Goal: Task Accomplishment & Management: Use online tool/utility

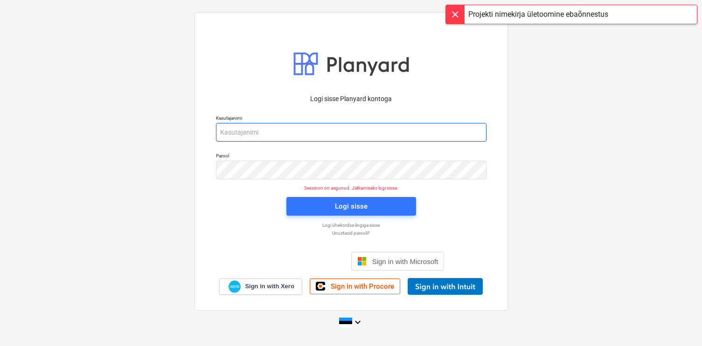
click at [285, 131] on input "email" at bounding box center [351, 132] width 270 height 19
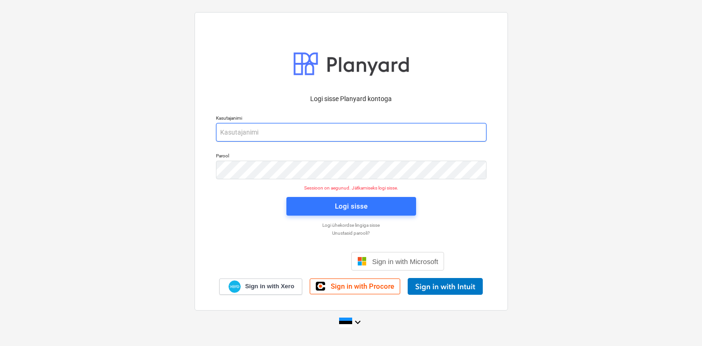
type input "[EMAIL_ADDRESS][DOMAIN_NAME]"
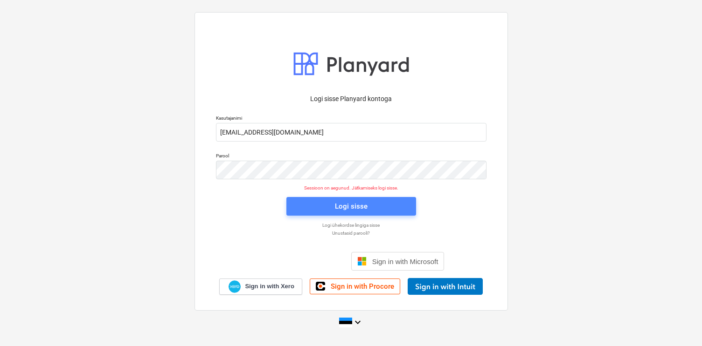
click at [317, 211] on span "Logi sisse" at bounding box center [350, 206] width 107 height 12
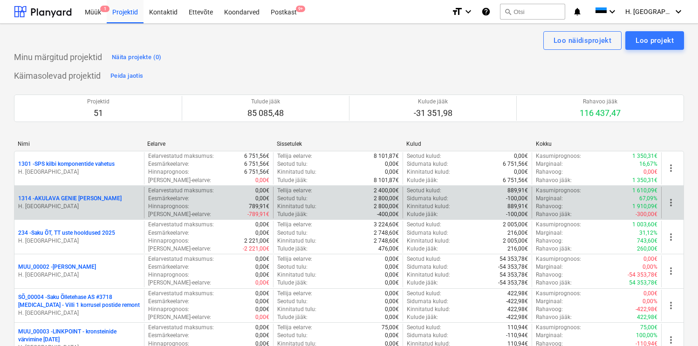
scroll to position [1433, 0]
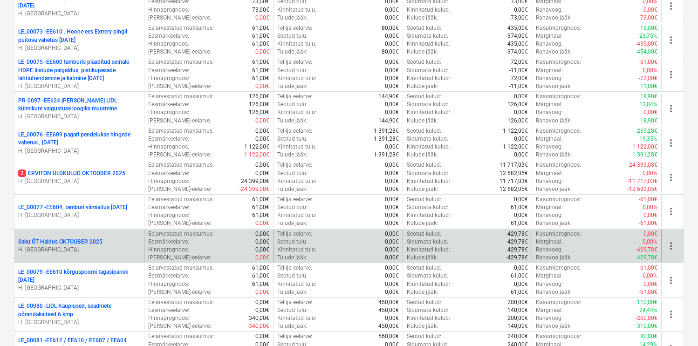
click at [87, 240] on p "Saku ÕT Haldus OKTOOBER 2025" at bounding box center [60, 242] width 84 height 8
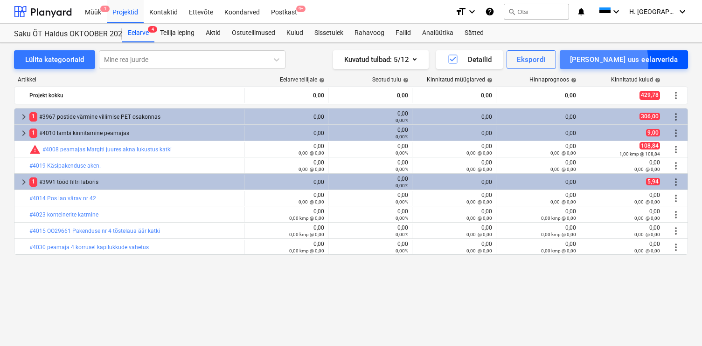
click at [615, 63] on div "[PERSON_NAME] uus eelarverida" at bounding box center [624, 60] width 108 height 12
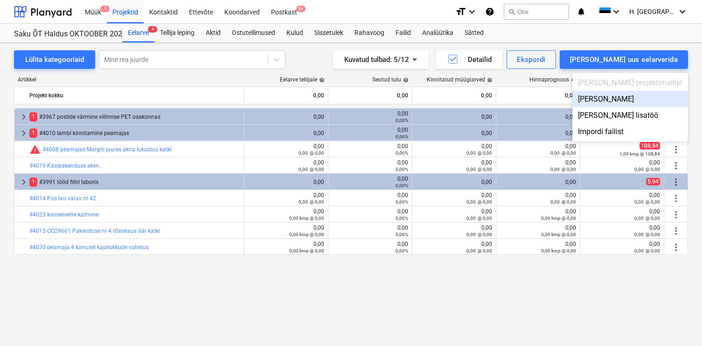
click at [621, 100] on div "[PERSON_NAME]" at bounding box center [630, 99] width 116 height 16
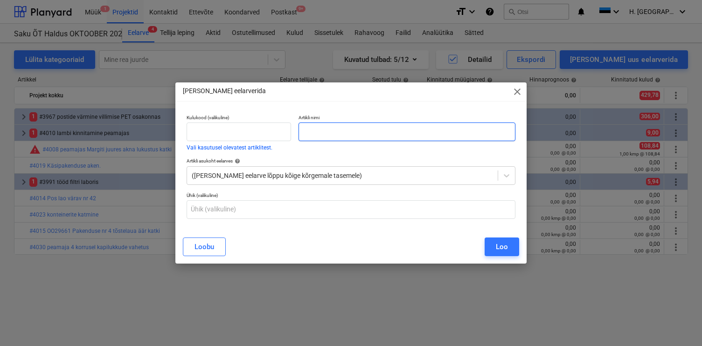
click at [419, 136] on input "text" at bounding box center [406, 132] width 216 height 19
paste input "#4033 mööblivedu"
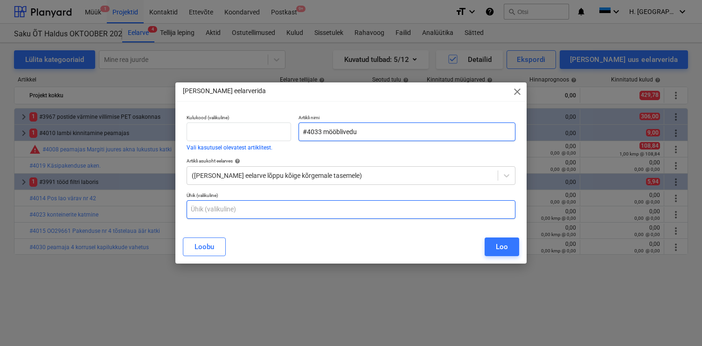
type input "#4033 mööblivedu"
drag, startPoint x: 335, startPoint y: 207, endPoint x: 326, endPoint y: 222, distance: 17.8
click at [335, 207] on input "text" at bounding box center [350, 209] width 329 height 19
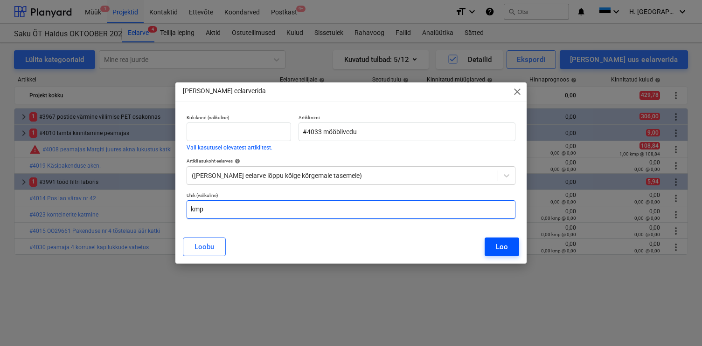
type input "kmp"
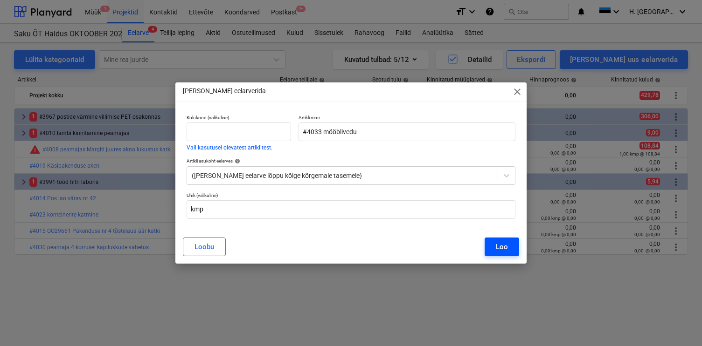
click at [501, 243] on div "Loo" at bounding box center [502, 247] width 12 height 12
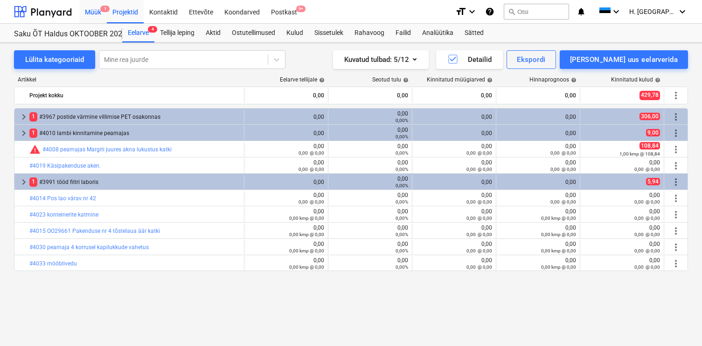
click at [93, 11] on div "Müük 1" at bounding box center [93, 12] width 28 height 24
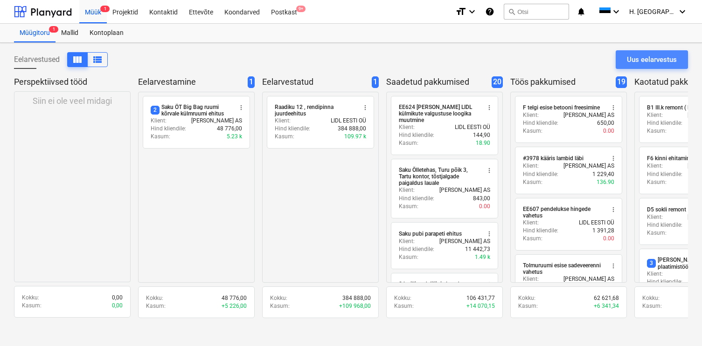
click at [622, 61] on button "Uus eelarvestus" at bounding box center [651, 59] width 72 height 19
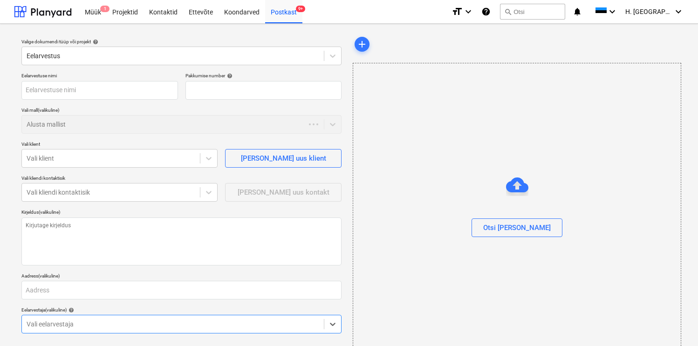
type textarea "x"
type input "QU-0099"
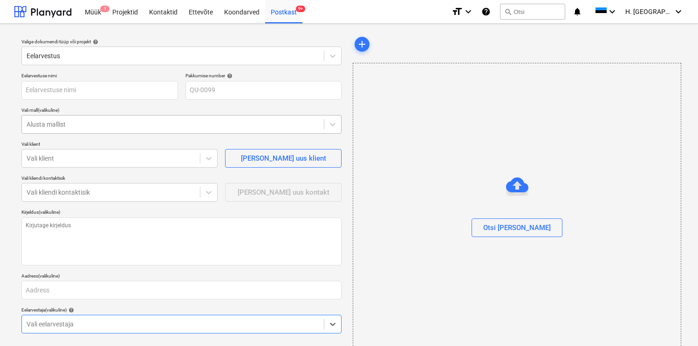
click at [88, 122] on div at bounding box center [173, 124] width 293 height 9
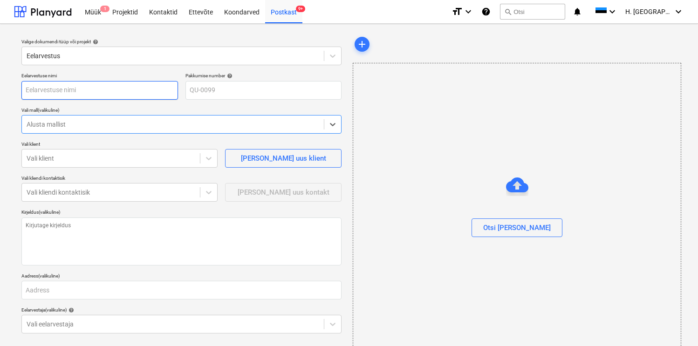
click at [90, 90] on input "text" at bounding box center [99, 90] width 157 height 19
paste input "#4022 laadimisrampide korrastamine"
type textarea "x"
type input "#4022 laadimisrampide korrastamine"
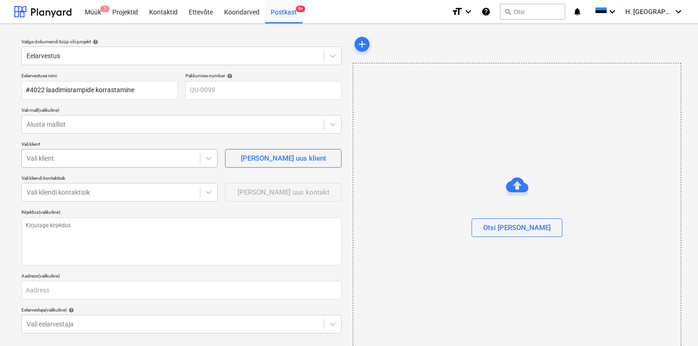
type textarea "x"
click at [94, 166] on div "Vali klient" at bounding box center [119, 158] width 196 height 19
type input "Saku"
type textarea "x"
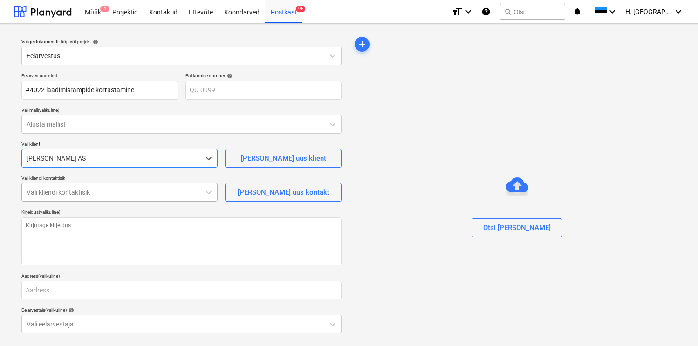
type textarea "x"
click at [89, 191] on div at bounding box center [111, 192] width 169 height 9
type input "aig"
type textarea "x"
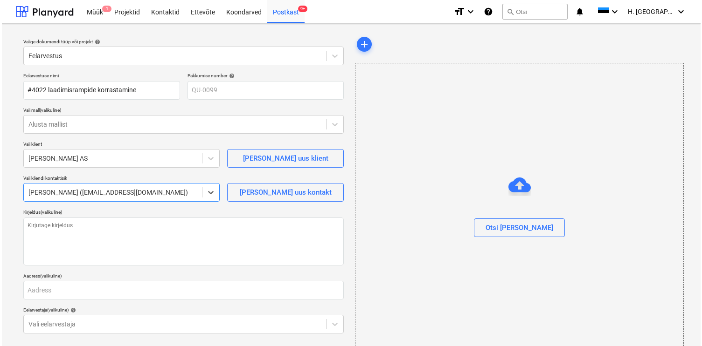
scroll to position [43, 0]
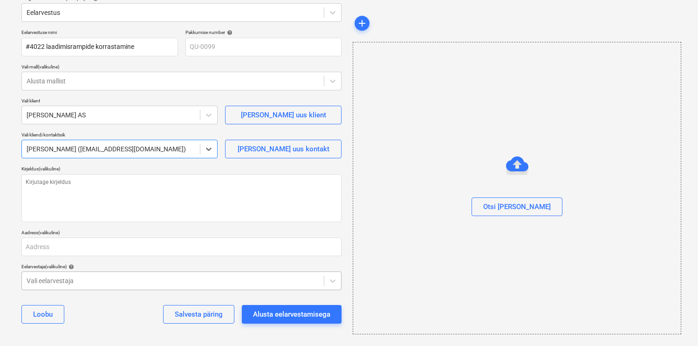
click at [73, 279] on div at bounding box center [173, 280] width 293 height 9
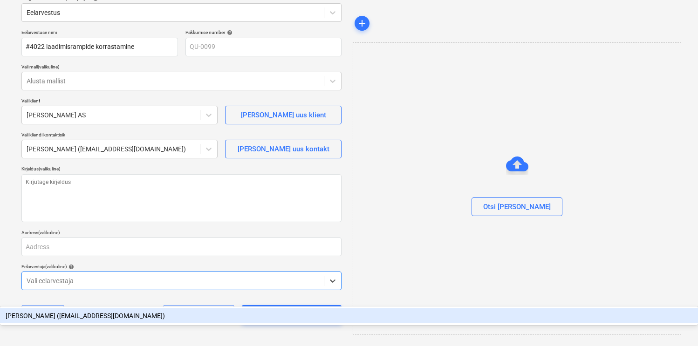
click at [64, 309] on div "[PERSON_NAME] ([EMAIL_ADDRESS][DOMAIN_NAME])" at bounding box center [349, 316] width 698 height 15
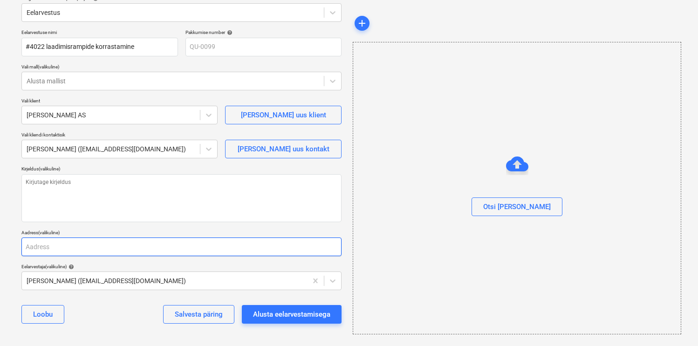
click at [65, 251] on input "text" at bounding box center [181, 247] width 320 height 19
type textarea "x"
type input "T"
type textarea "x"
type input "Ta"
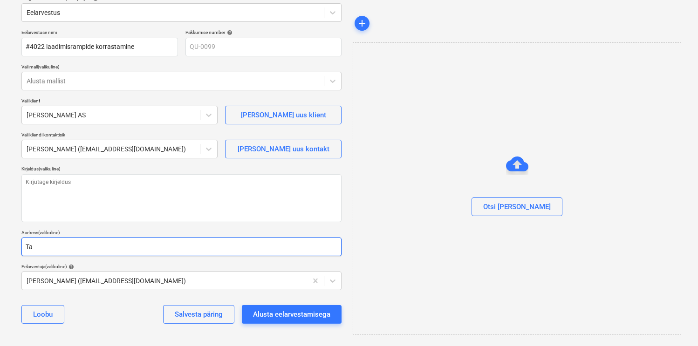
type textarea "x"
type input "Tal"
type textarea "x"
type input "Tall"
type textarea "x"
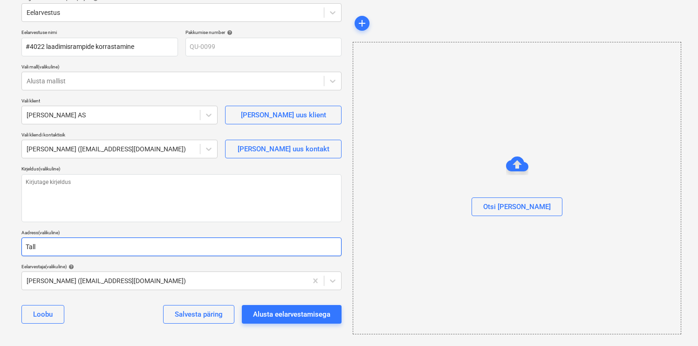
type input "Talli"
type textarea "x"
type input "Tallin"
type textarea "x"
type input "[GEOGRAPHIC_DATA]"
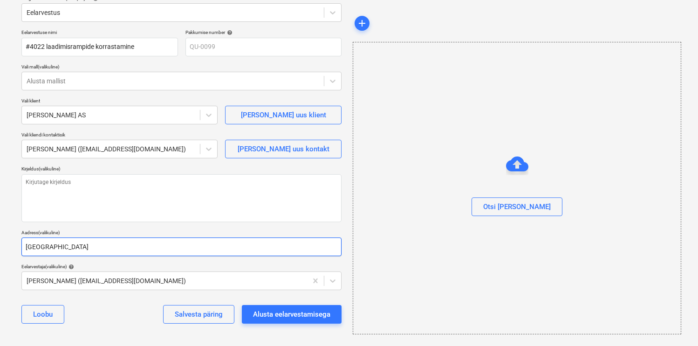
type textarea "x"
type input "[GEOGRAPHIC_DATA]"
type textarea "x"
type input "[GEOGRAPHIC_DATA]"
type textarea "x"
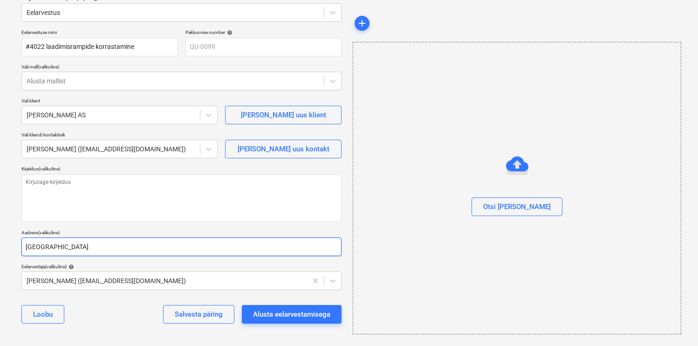
type input "Tallinna m"
type textarea "x"
type input "[GEOGRAPHIC_DATA]"
type textarea "x"
type input "Tallinna mnt"
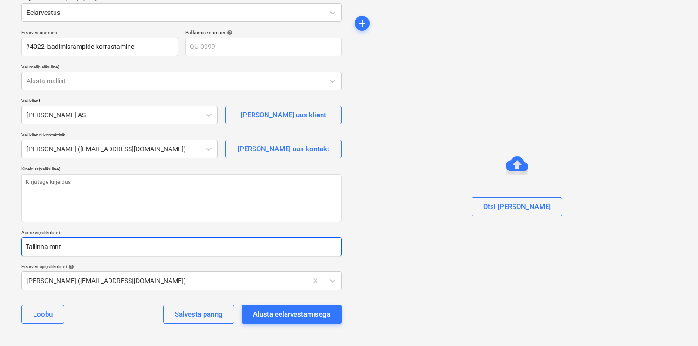
type textarea "x"
type input "Tallinna mnt"
type textarea "x"
type input "Tallinna mnt 2"
type textarea "x"
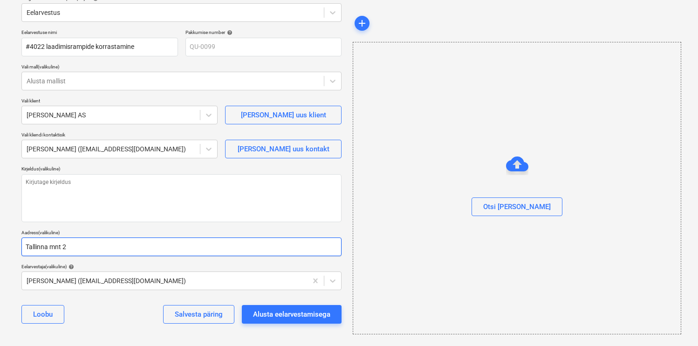
type input "Tallinna mnt 2,"
type textarea "x"
type input "Tallinna mnt 2,"
type textarea "x"
type input "Tallinna mnt 2, T"
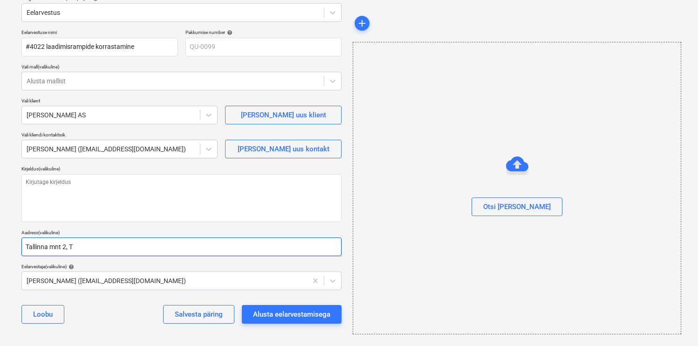
type textarea "x"
type input "Tallinna mnt 2, Ts"
type textarea "x"
type input "Tallinna mnt 2, T"
type textarea "x"
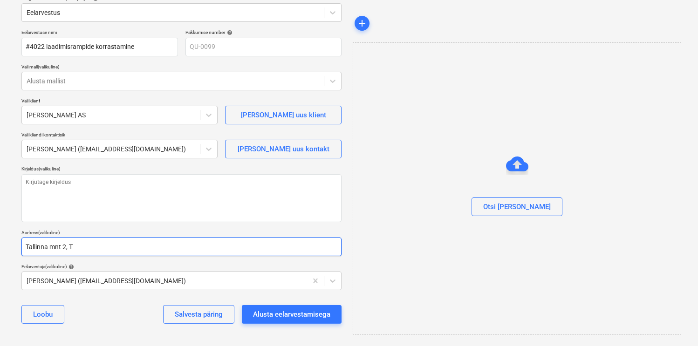
type input "Tallinna mnt 2,"
type textarea "x"
type input "Tallinna mnt 2, S"
type textarea "x"
type input "Tallinna mnt 2, Sa"
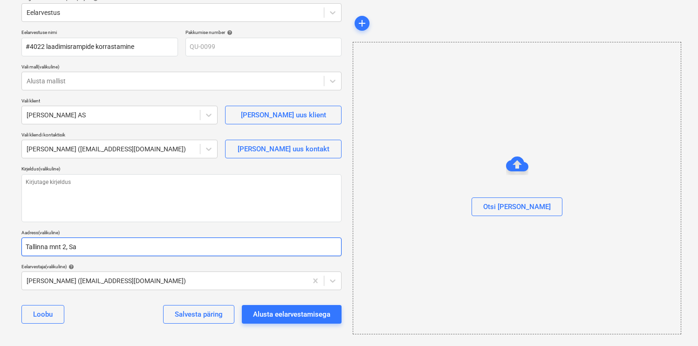
type textarea "x"
type input "Tallinna mnt 2, Sak"
type textarea "x"
type input "Tallinna mnt 2, Saku"
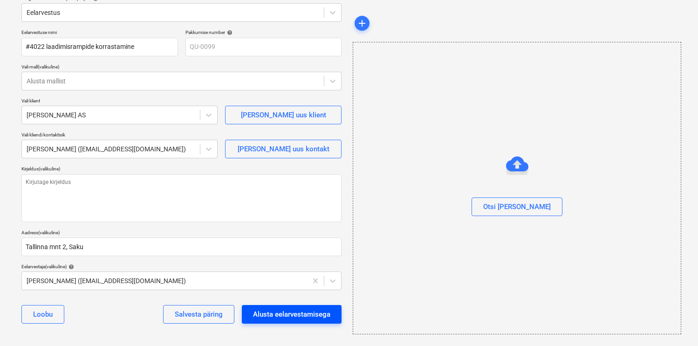
click at [274, 318] on div "Alusta eelarvestamisega" at bounding box center [291, 315] width 77 height 12
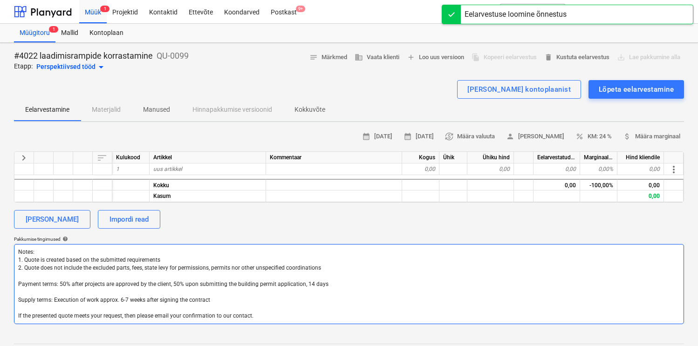
drag, startPoint x: 274, startPoint y: 318, endPoint x: -3, endPoint y: 250, distance: 285.2
click at [0, 250] on html "Müük 1 Projektid Kontaktid Ettevõte Koondarved Postkast 9+ format_size keyboard…" at bounding box center [349, 173] width 698 height 346
type textarea "x"
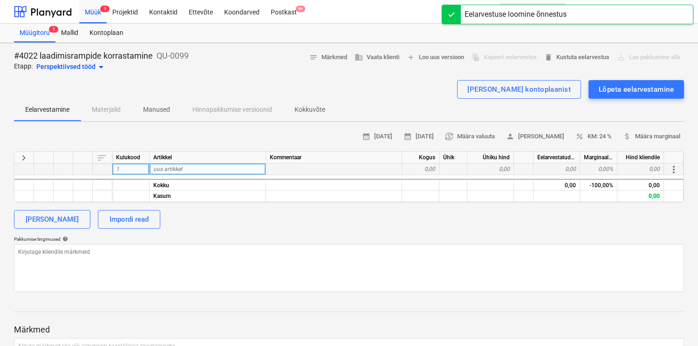
type textarea "x"
click at [175, 172] on span "uus artikkel" at bounding box center [167, 169] width 29 height 7
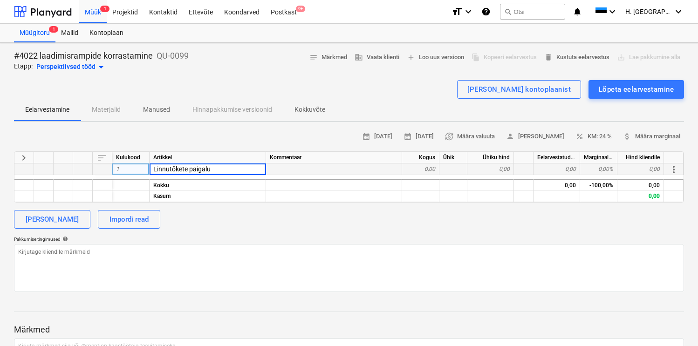
type input "Linnutõkete paigalus"
click at [349, 238] on div "Pakkumise tingimused help" at bounding box center [349, 239] width 670 height 6
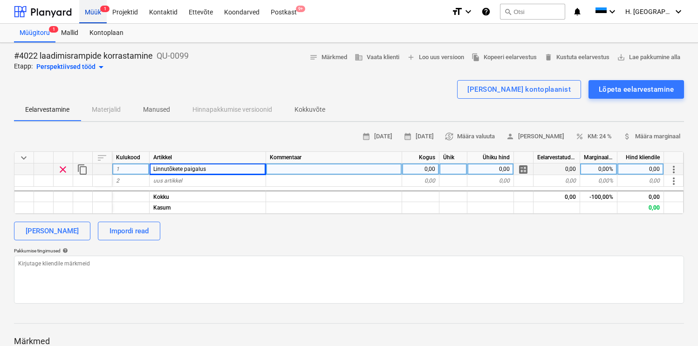
click at [102, 13] on div "Müük 1" at bounding box center [93, 12] width 28 height 24
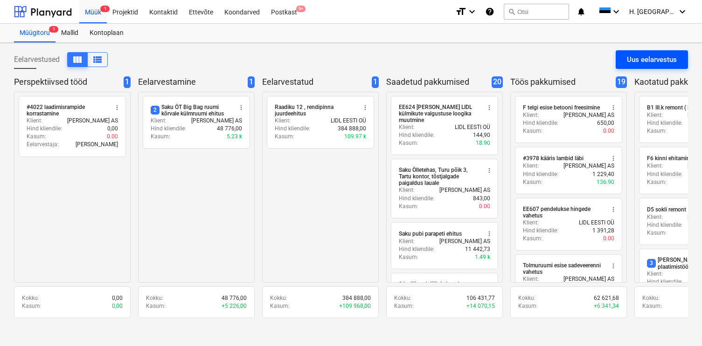
click at [622, 60] on button "Uus eelarvestus" at bounding box center [651, 59] width 72 height 19
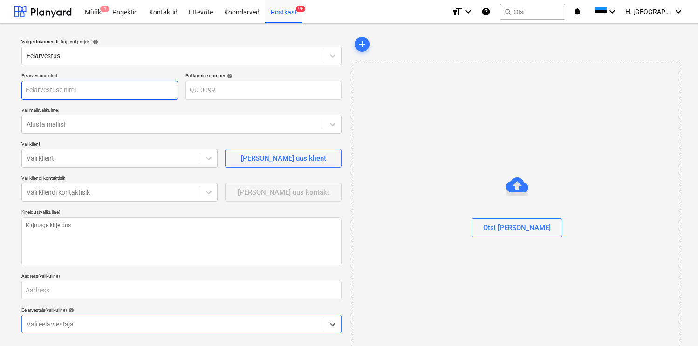
click at [138, 88] on input "text" at bounding box center [99, 90] width 157 height 19
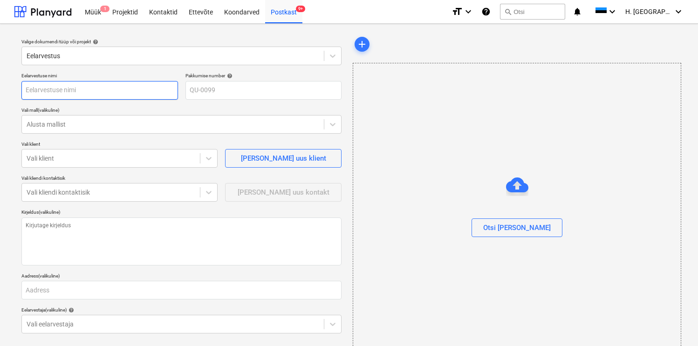
paste input "#3964 oo28374 piirete lisamine"
type textarea "x"
type input "#3964 oo28374 piirete lisamine"
type textarea "x"
click at [129, 120] on div at bounding box center [173, 124] width 293 height 9
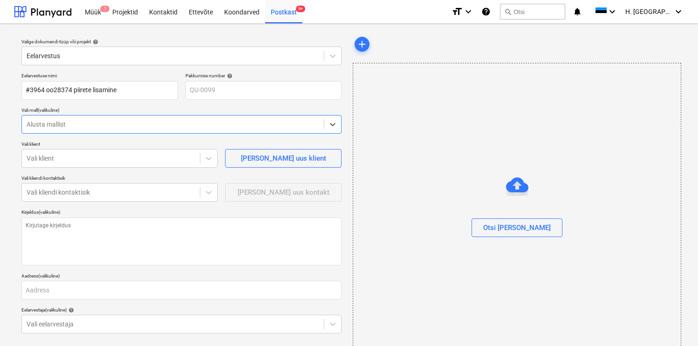
click at [138, 106] on div "Eelarvestuse nimi #3964 oo28374 piirete lisamine Pakkumise number help QU-0099 …" at bounding box center [182, 224] width 328 height 310
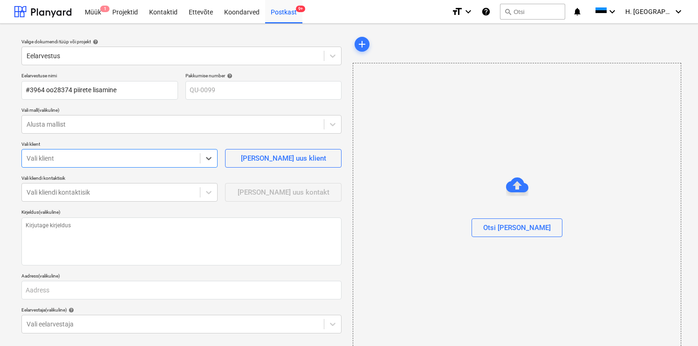
click at [100, 152] on div "Vali klient" at bounding box center [111, 158] width 178 height 13
type input "Saku"
type textarea "x"
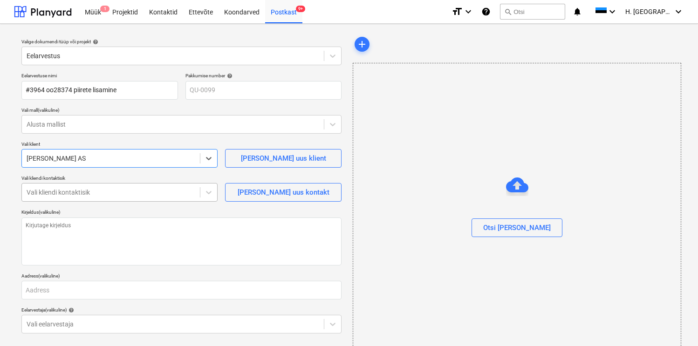
click at [82, 193] on div at bounding box center [111, 192] width 169 height 9
type input "aig"
type textarea "x"
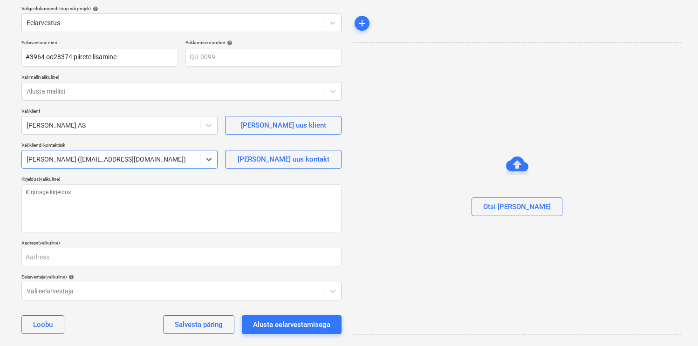
scroll to position [43, 0]
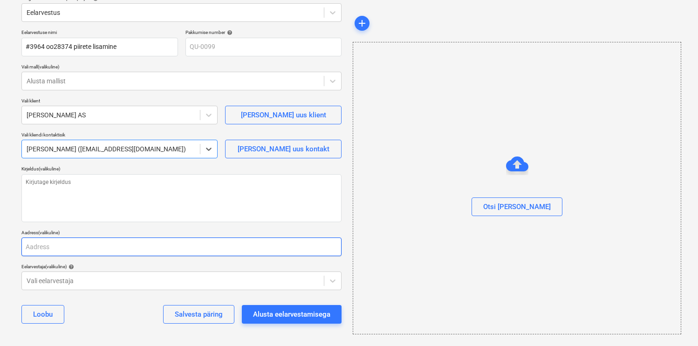
click at [102, 250] on input "text" at bounding box center [181, 247] width 320 height 19
type textarea "x"
type input "T"
type textarea "x"
type input "Ta"
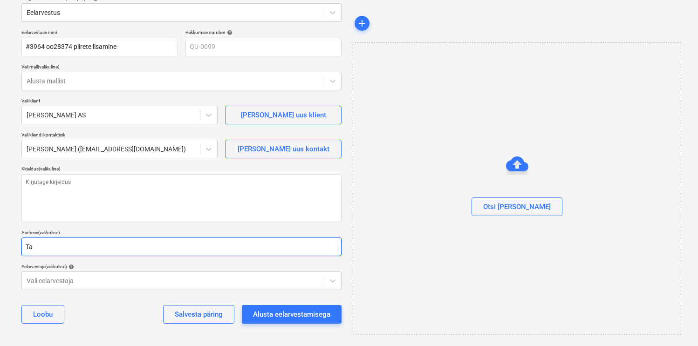
type textarea "x"
type input "Tal"
type textarea "x"
type input "Tall"
type textarea "x"
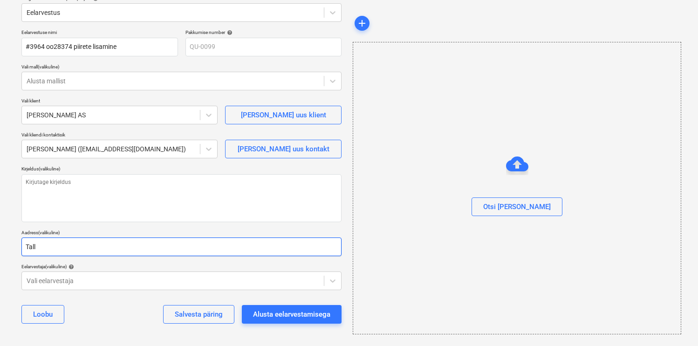
type input "Talli"
type textarea "x"
type input "Tallin"
type textarea "x"
type input "[GEOGRAPHIC_DATA]"
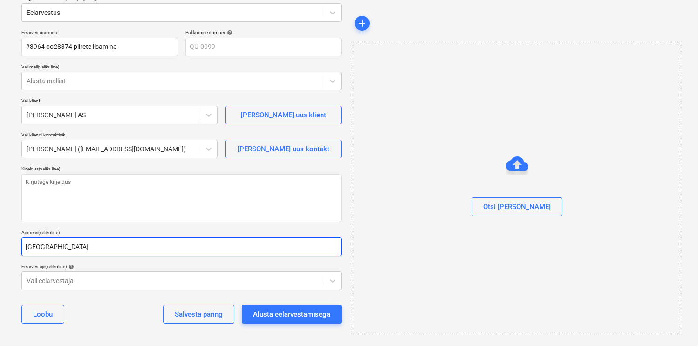
type textarea "x"
type input "[GEOGRAPHIC_DATA]"
type textarea "x"
type input "[GEOGRAPHIC_DATA]"
type textarea "x"
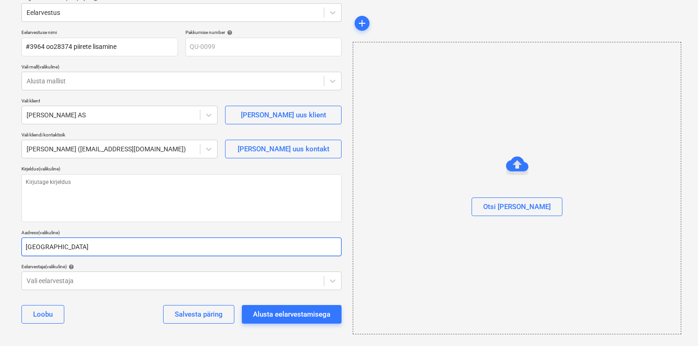
type input "Tallinna m"
type textarea "x"
type input "[GEOGRAPHIC_DATA]"
type textarea "x"
type input "Tallinna mnt"
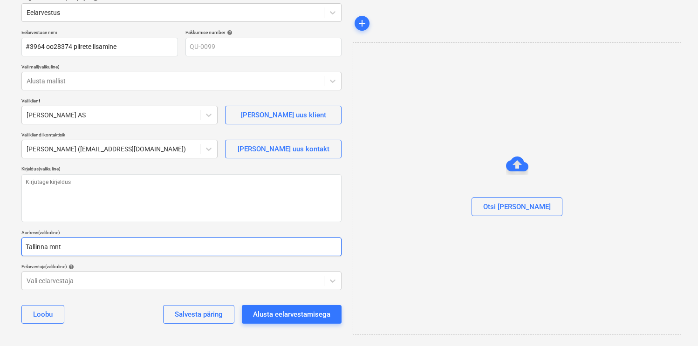
type textarea "x"
type input "Tallinna mnt"
type textarea "x"
type input "Tallinna mnt 2"
type textarea "x"
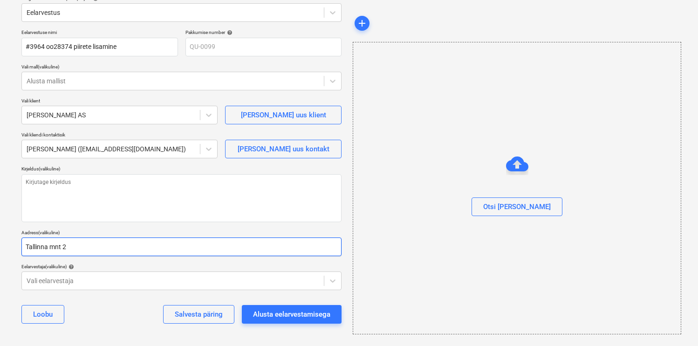
type input "Tallinna mnt 2m"
type textarea "x"
type input "Tallinna mnt 2m"
type textarea "x"
type input "Tallinna mnt 2m"
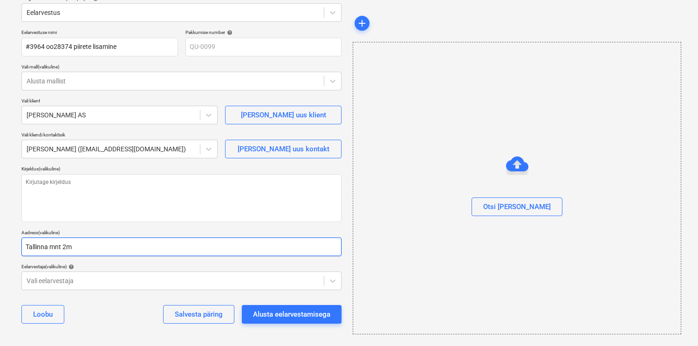
type textarea "x"
type input "Tallinna mnt 2"
type textarea "x"
type input "Tallinna mnt 2,"
type textarea "x"
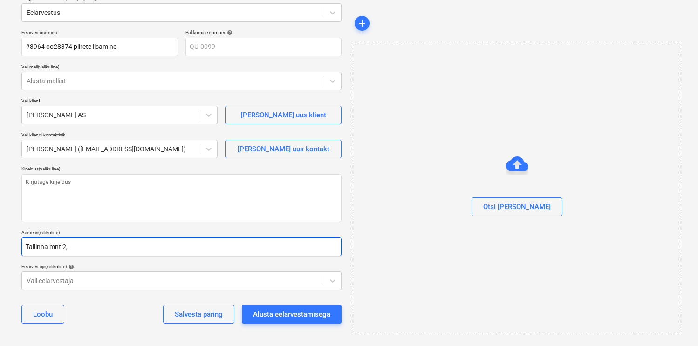
type input "Tallinna mnt 2, S"
type textarea "x"
type input "Tallinna mnt 2, Sak"
type textarea "x"
type input "Tallinna mnt 2, Saku"
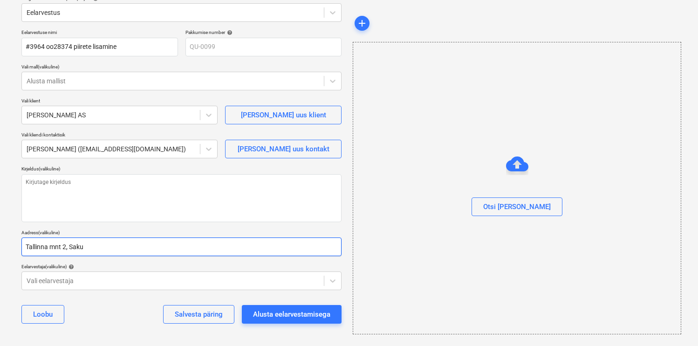
type textarea "x"
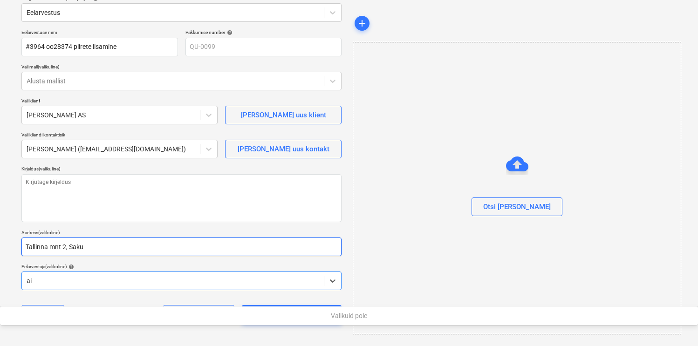
type input "a"
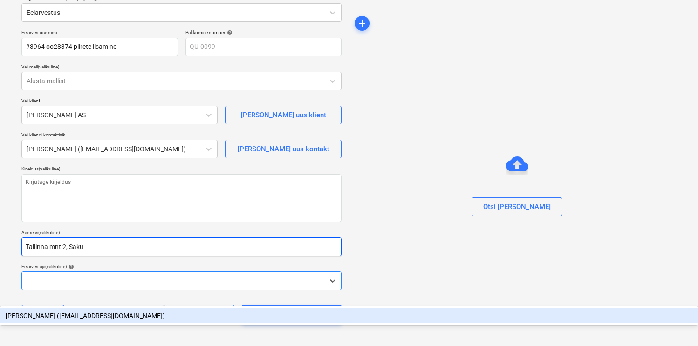
type textarea "x"
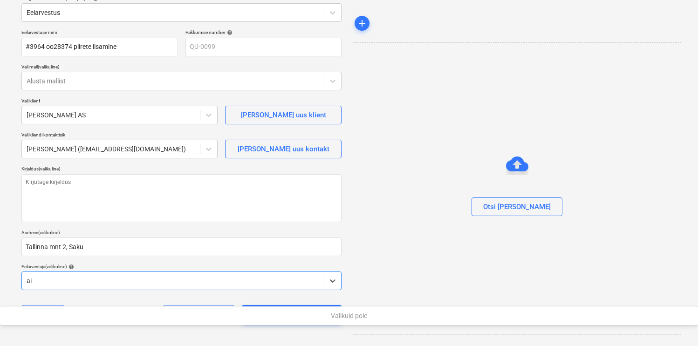
type input "a"
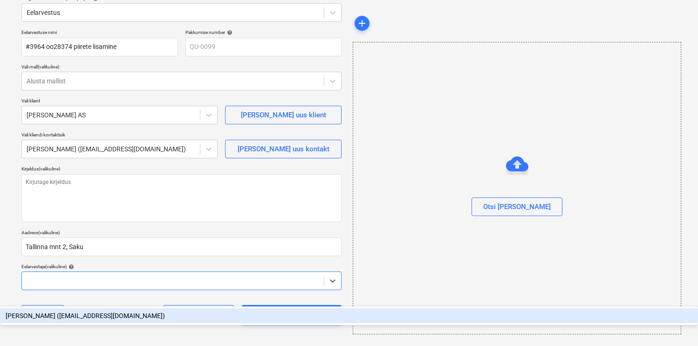
type textarea "x"
type input "heiko"
click at [79, 309] on div "[PERSON_NAME] ([EMAIL_ADDRESS][DOMAIN_NAME])" at bounding box center [349, 316] width 698 height 15
type textarea "x"
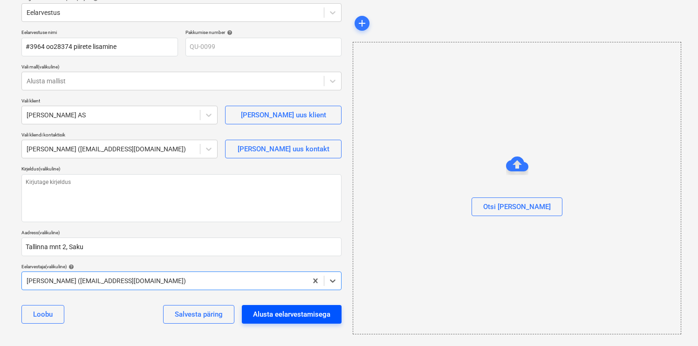
click at [265, 313] on div "Alusta eelarvestamisega" at bounding box center [291, 315] width 77 height 12
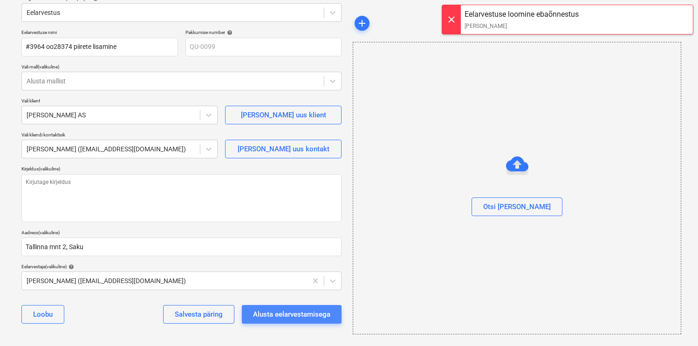
click at [308, 313] on div "Alusta eelarvestamisega" at bounding box center [291, 315] width 77 height 12
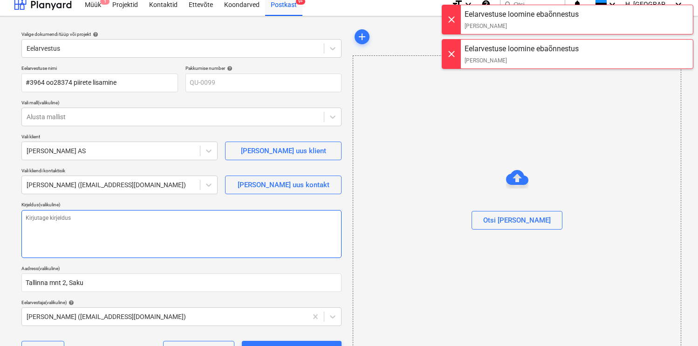
scroll to position [0, 0]
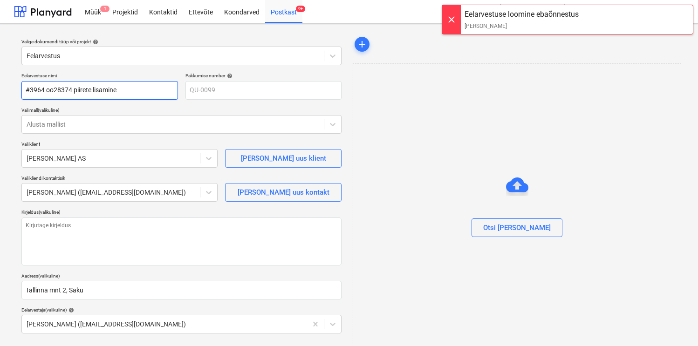
click at [35, 90] on input "#3964 oo28374 piirete lisamine" at bounding box center [99, 90] width 157 height 19
type textarea "x"
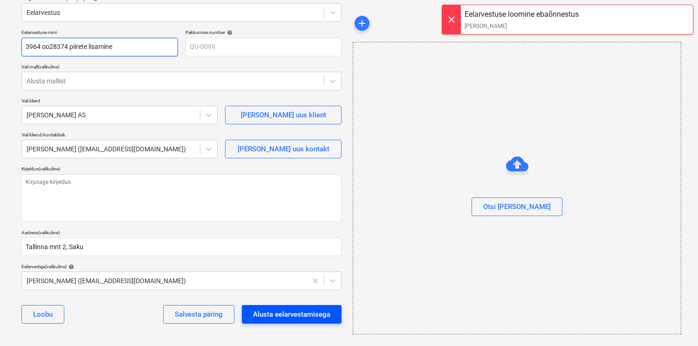
type input "3964 oo28374 piirete lisamine"
click at [277, 319] on div "Alusta eelarvestamisega" at bounding box center [291, 315] width 77 height 12
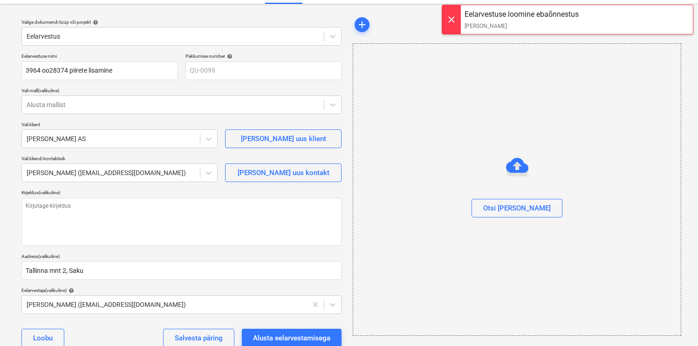
scroll to position [0, 0]
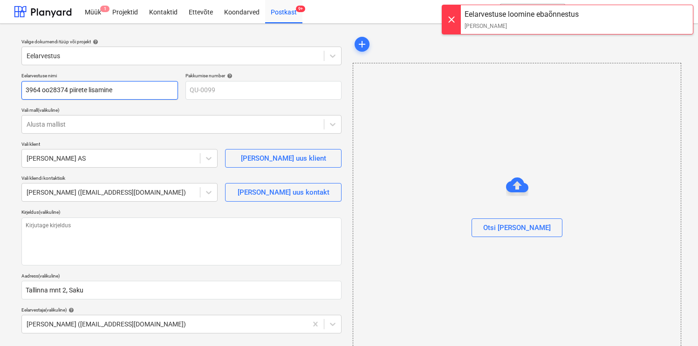
drag, startPoint x: 118, startPoint y: 88, endPoint x: -3, endPoint y: 88, distance: 121.2
click at [0, 88] on html "Müük 1 Projektid Kontaktid Ettevõte Koondarved Postkast 9+ format_size keyboard…" at bounding box center [349, 173] width 698 height 346
click at [93, 14] on div "Müük 1" at bounding box center [93, 12] width 28 height 24
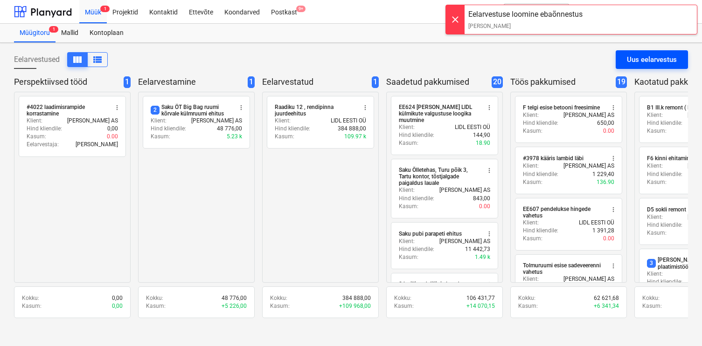
click at [622, 59] on button "Uus eelarvestus" at bounding box center [651, 59] width 72 height 19
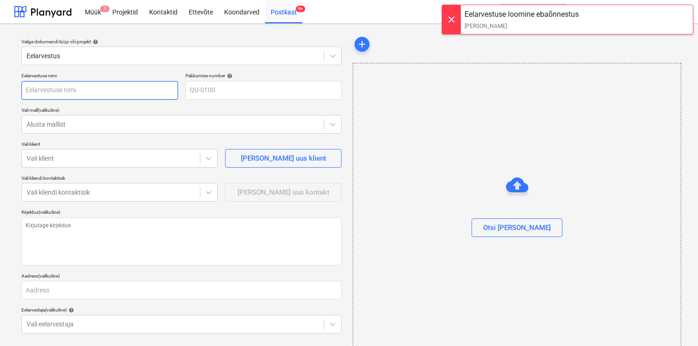
click at [99, 89] on input "text" at bounding box center [99, 90] width 157 height 19
paste input "3964 oo28374 piirete lisamine"
type textarea "x"
type input "3964 oo28374 piirete lisamine"
type textarea "x"
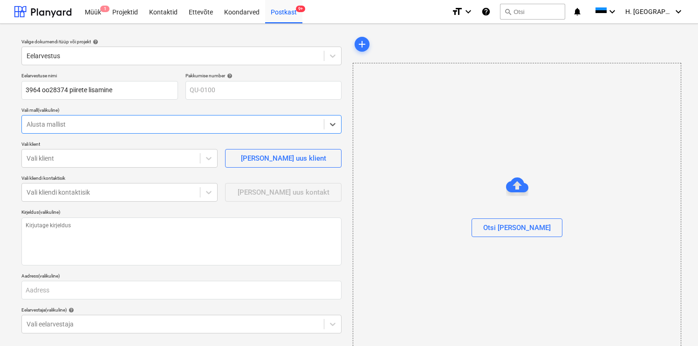
click at [83, 126] on div at bounding box center [173, 124] width 293 height 9
click at [103, 110] on div "Vali mall (valikuline)" at bounding box center [181, 110] width 320 height 6
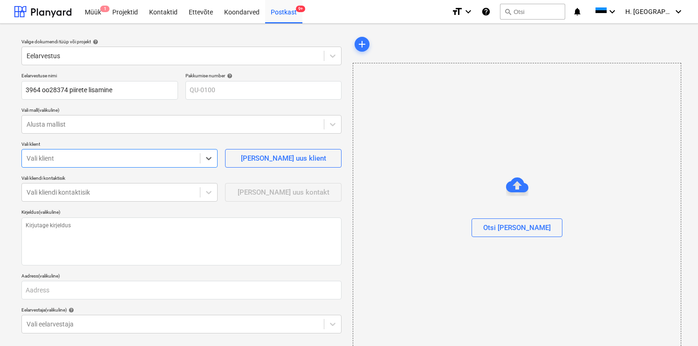
click at [76, 161] on div at bounding box center [111, 158] width 169 height 9
type input "saku"
type textarea "x"
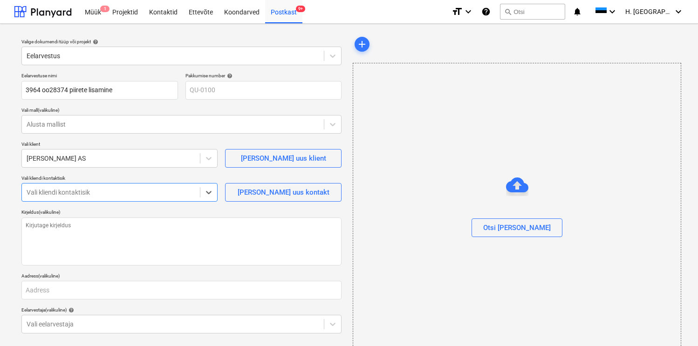
click at [65, 192] on div at bounding box center [111, 192] width 169 height 9
type input "aig"
type textarea "x"
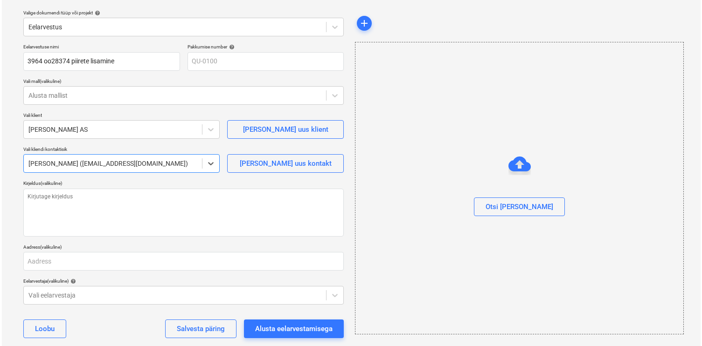
scroll to position [43, 0]
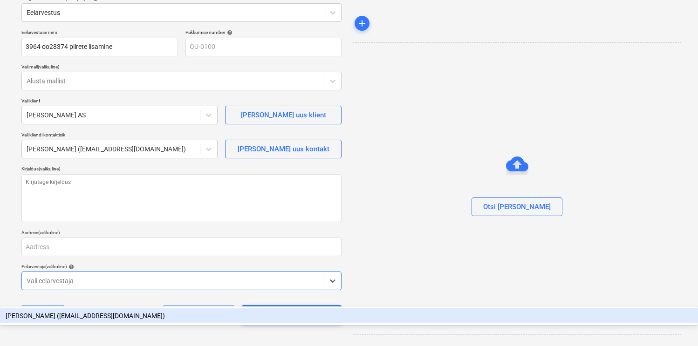
click at [59, 277] on div at bounding box center [173, 280] width 293 height 9
click at [59, 309] on div "[PERSON_NAME] ([EMAIL_ADDRESS][DOMAIN_NAME])" at bounding box center [349, 316] width 698 height 15
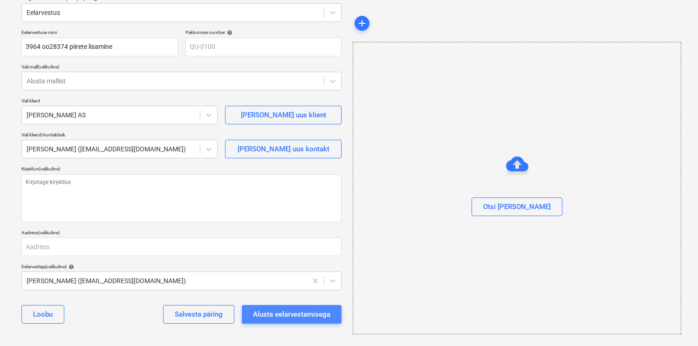
click at [268, 314] on div "Alusta eelarvestamisega" at bounding box center [291, 315] width 77 height 12
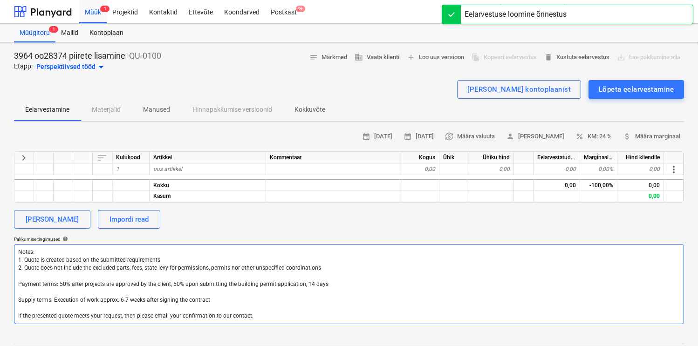
drag, startPoint x: 258, startPoint y: 314, endPoint x: -3, endPoint y: 239, distance: 271.7
click at [0, 239] on html "Müük 1 Projektid Kontaktid Ettevõte Koondarved Postkast 9+ format_size keyboard…" at bounding box center [349, 173] width 698 height 346
type textarea "x"
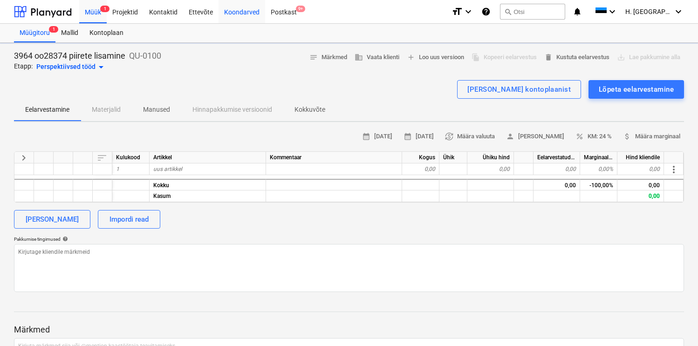
type textarea "x"
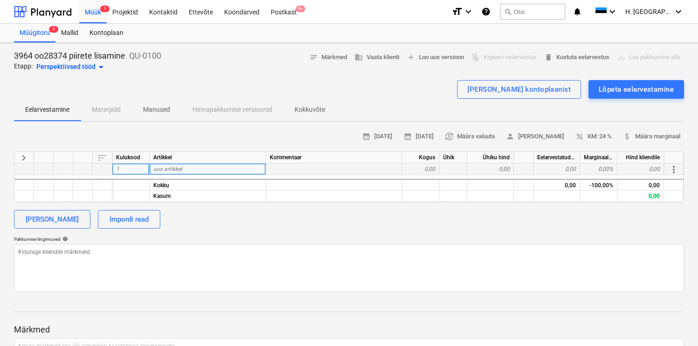
click at [179, 169] on span "uus artikkel" at bounding box center [167, 169] width 29 height 7
type input "Horisontaalsete torude paigaldus ning [PERSON_NAME] ehitus 3D aiapaneelist"
click at [343, 242] on p "Pakkumise tingimused help" at bounding box center [349, 240] width 670 height 8
type textarea "x"
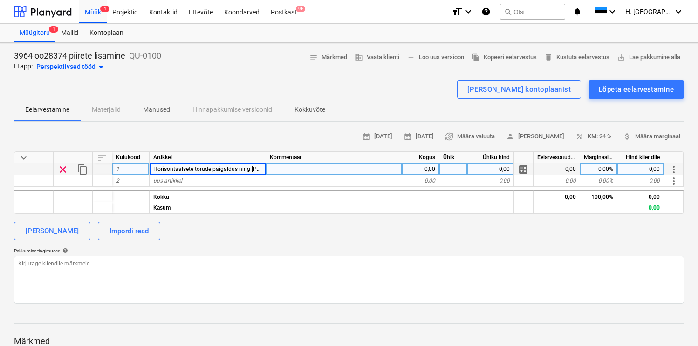
click at [418, 172] on div "0,00" at bounding box center [420, 170] width 37 height 12
type input "1"
type textarea "x"
click at [431, 226] on div "[PERSON_NAME] Impordi read" at bounding box center [349, 231] width 670 height 19
click at [482, 172] on div "0,00" at bounding box center [491, 170] width 47 height 12
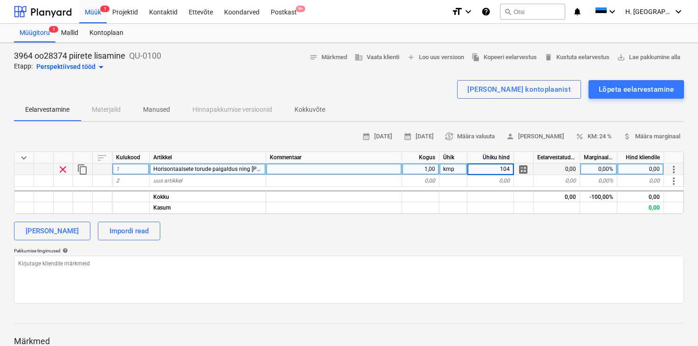
type input "1040"
type textarea "x"
click at [635, 138] on span "attach_money Määra marginaal" at bounding box center [651, 136] width 57 height 11
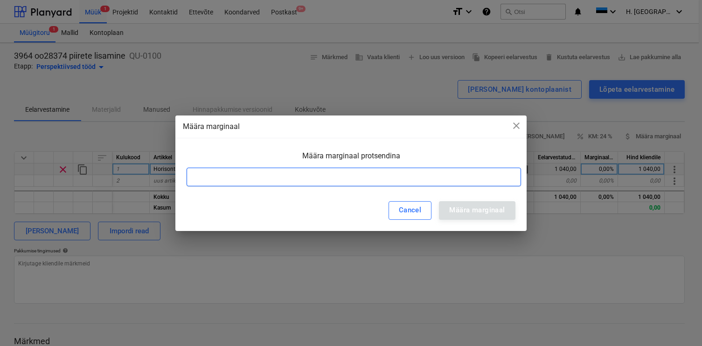
click at [460, 179] on input at bounding box center [353, 177] width 334 height 19
type input "12"
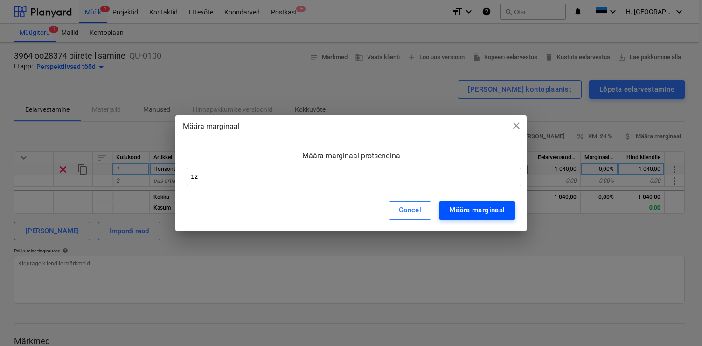
click at [464, 209] on div "Määra marginaal" at bounding box center [476, 210] width 55 height 12
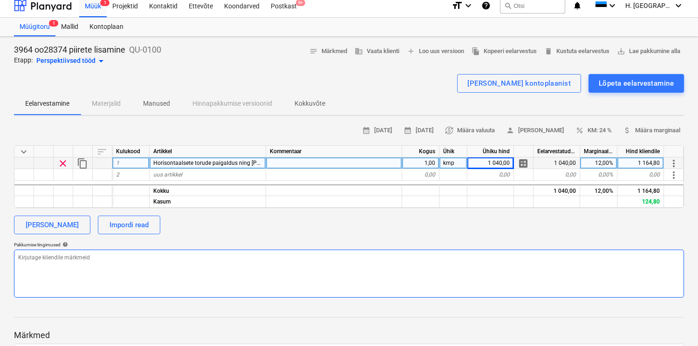
scroll to position [0, 0]
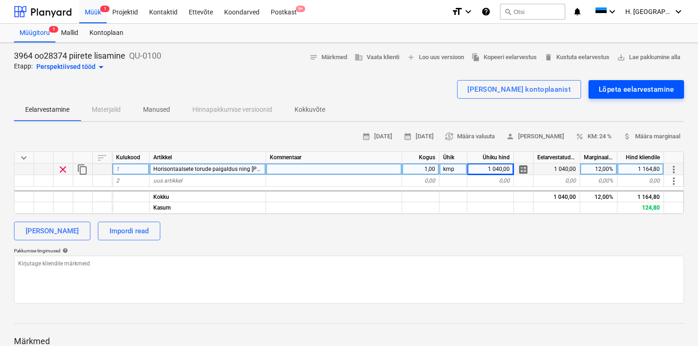
click at [607, 91] on div "Lõpeta eelarvestamine" at bounding box center [636, 89] width 75 height 12
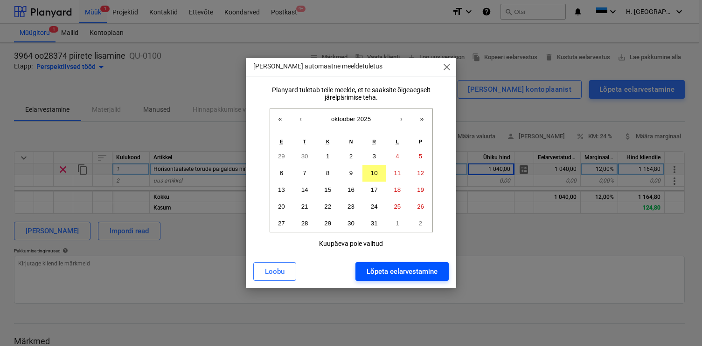
click at [394, 270] on div "Lõpeta eelarvestamine" at bounding box center [401, 272] width 71 height 12
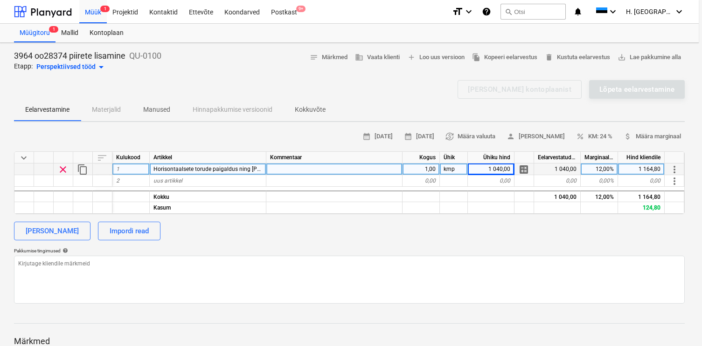
type textarea "x"
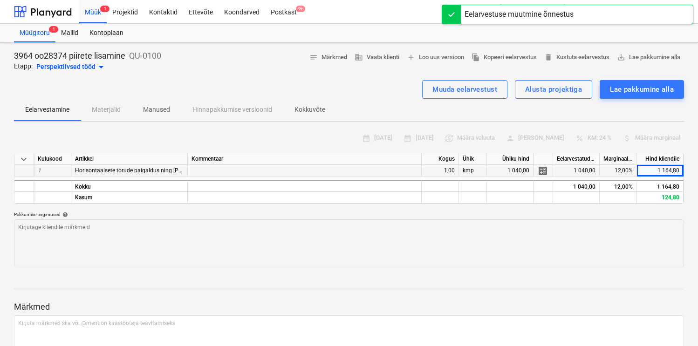
click at [614, 101] on div "Eelarvestamine Materjalid Manused Hinnapakkumise versioonid Kokkuvõte" at bounding box center [349, 110] width 670 height 22
click at [613, 92] on div "Lae pakkumine alla" at bounding box center [642, 89] width 64 height 12
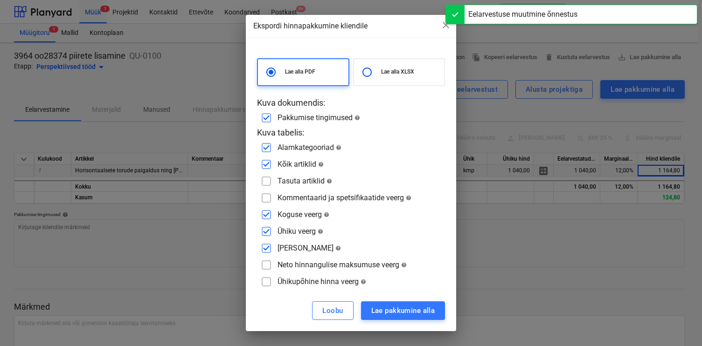
click at [406, 331] on div "Ekspordi hinnapakkumine kliendile close Lae alla PDF Lae alla XLSX Kuva dokumen…" at bounding box center [351, 173] width 702 height 346
click at [406, 318] on button "Lae pakkumine alla" at bounding box center [403, 311] width 84 height 19
